Goal: Information Seeking & Learning: Check status

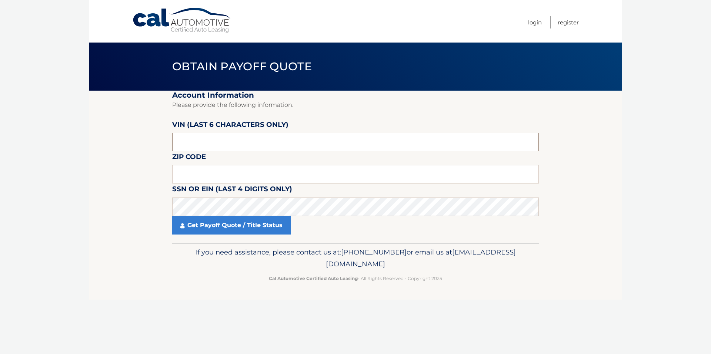
click at [285, 146] on input "text" at bounding box center [355, 142] width 367 height 19
paste input "509731"
type input "509731"
click at [284, 182] on input "text" at bounding box center [355, 174] width 367 height 19
type input "11704"
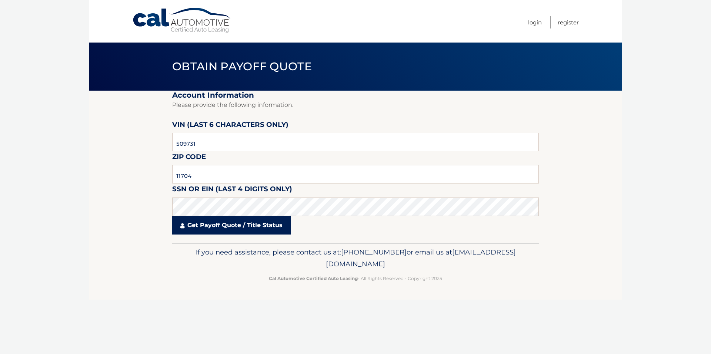
click at [239, 224] on link "Get Payoff Quote / Title Status" at bounding box center [231, 225] width 118 height 19
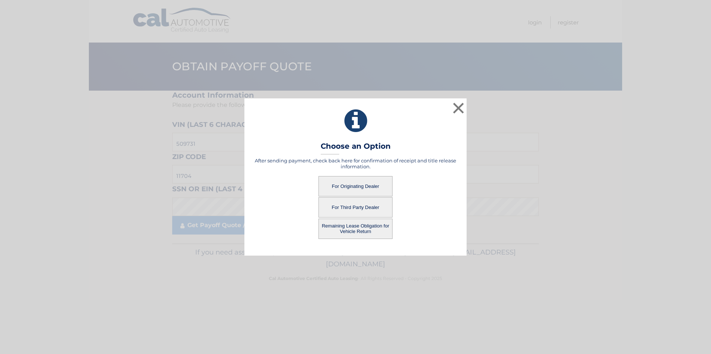
click at [365, 185] on button "For Originating Dealer" at bounding box center [355, 186] width 74 height 20
click at [345, 184] on button "For Originating Dealer" at bounding box center [355, 186] width 74 height 20
click at [348, 188] on button "For Originating Dealer" at bounding box center [355, 186] width 74 height 20
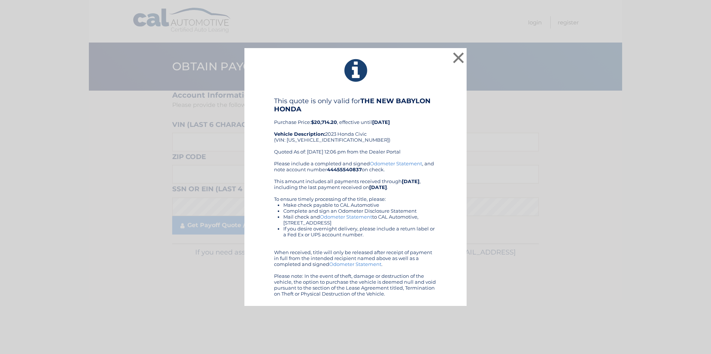
drag, startPoint x: 394, startPoint y: 295, endPoint x: 304, endPoint y: 68, distance: 244.7
click at [304, 68] on div "× This quote is only valid for THE NEW BABYLON HONDA Purchase Price: $20,714.20…" at bounding box center [355, 177] width 222 height 258
click at [461, 60] on button "×" at bounding box center [458, 57] width 15 height 15
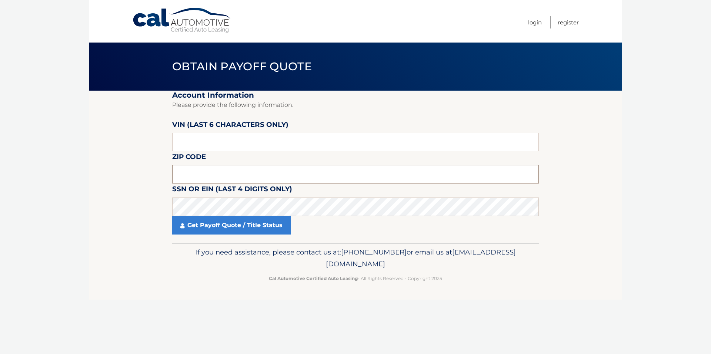
click at [225, 173] on input "text" at bounding box center [355, 174] width 367 height 19
type input "11704"
click at [231, 141] on input "text" at bounding box center [355, 142] width 367 height 19
paste input "509731"
type input "509731"
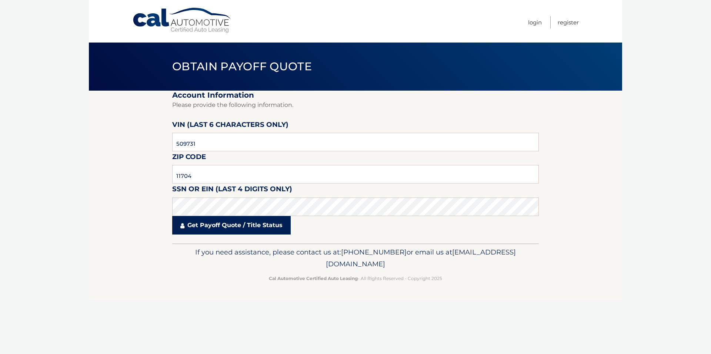
click at [217, 225] on link "Get Payoff Quote / Title Status" at bounding box center [231, 225] width 118 height 19
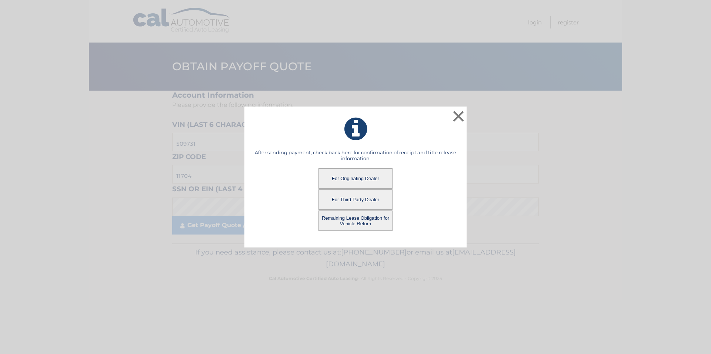
click at [357, 223] on button "Remaining Lease Obligation for Vehicle Return" at bounding box center [355, 221] width 74 height 20
click at [357, 224] on button "Remaining Lease Obligation for Vehicle Return" at bounding box center [355, 221] width 74 height 20
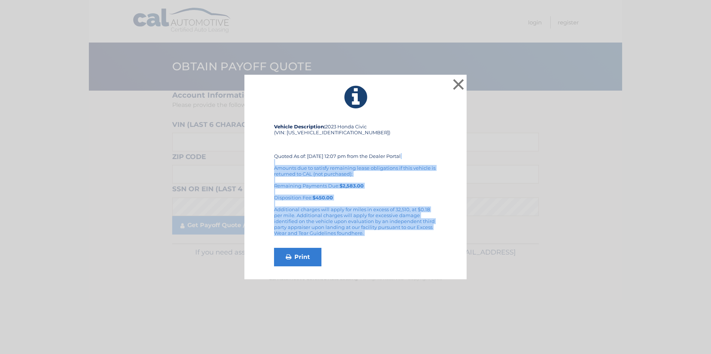
drag, startPoint x: 368, startPoint y: 237, endPoint x: 276, endPoint y: 169, distance: 114.4
click at [276, 160] on div "Vehicle Description: 2023 Honda Civic (VIN: [US_VEHICLE_IDENTIFICATION_NUMBER])…" at bounding box center [355, 195] width 163 height 143
click at [300, 264] on link "Print" at bounding box center [297, 257] width 47 height 19
